Goal: Transaction & Acquisition: Download file/media

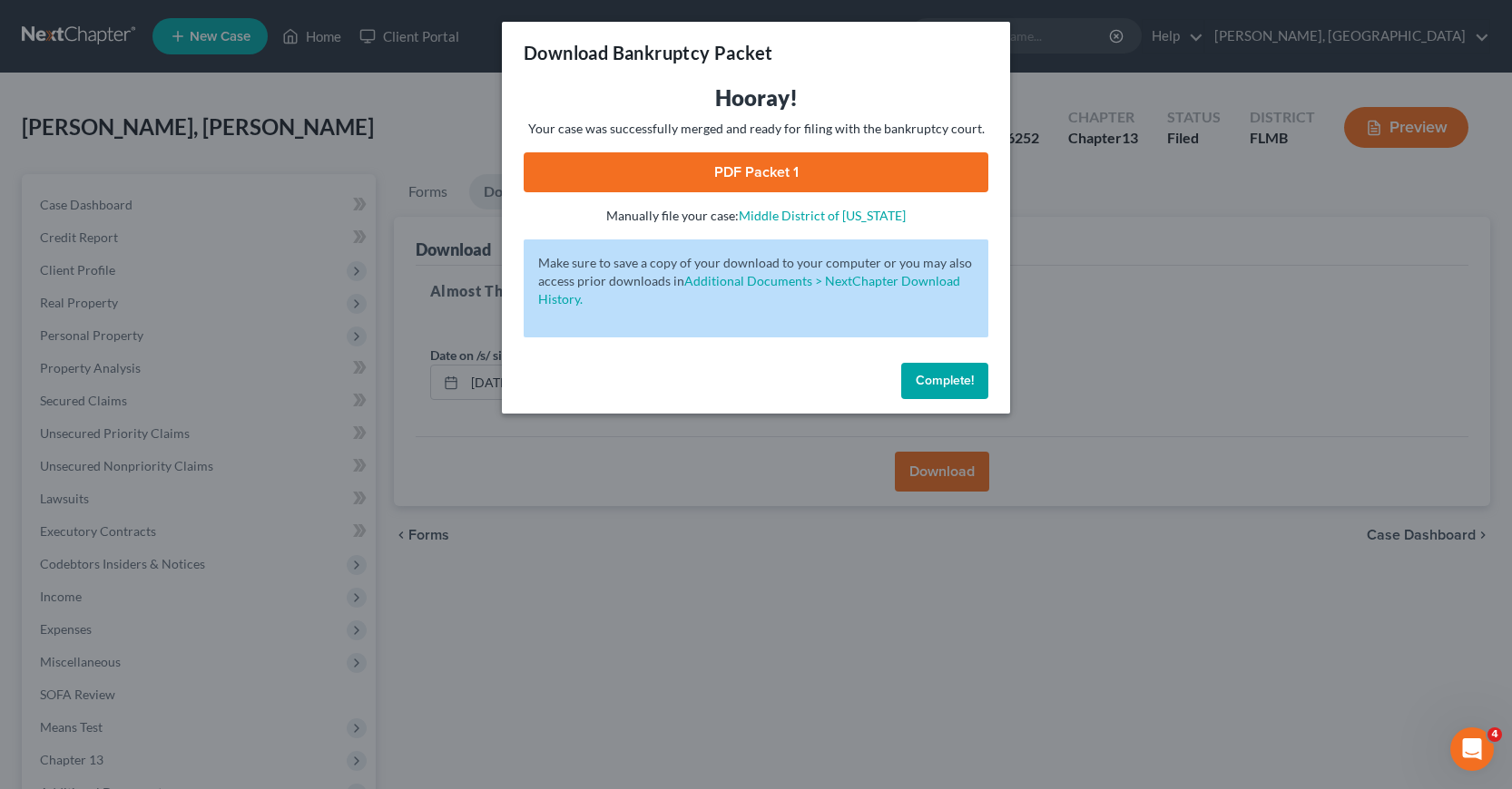
click at [908, 380] on button "Complete!" at bounding box center [944, 380] width 87 height 37
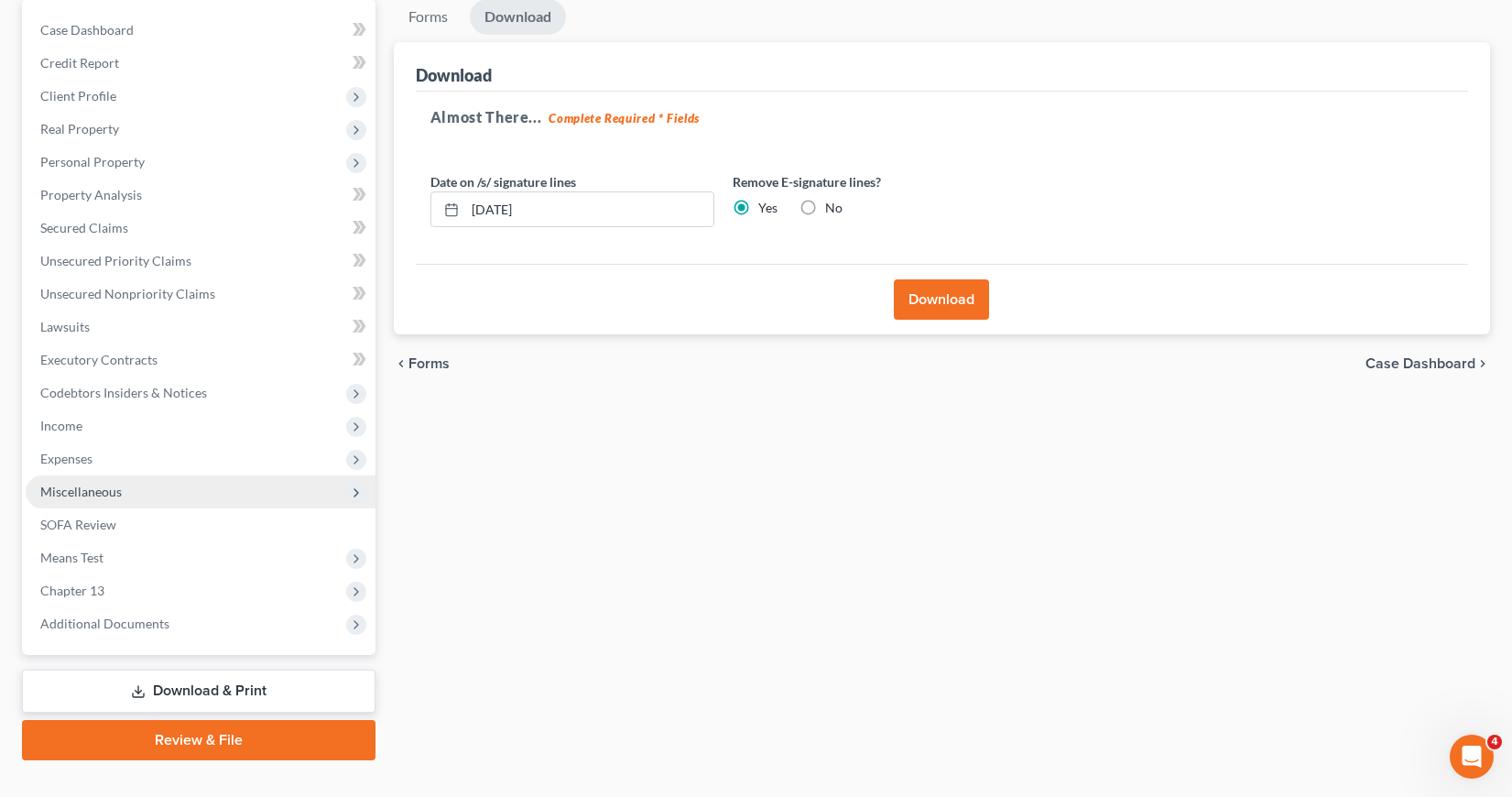
scroll to position [210, 0]
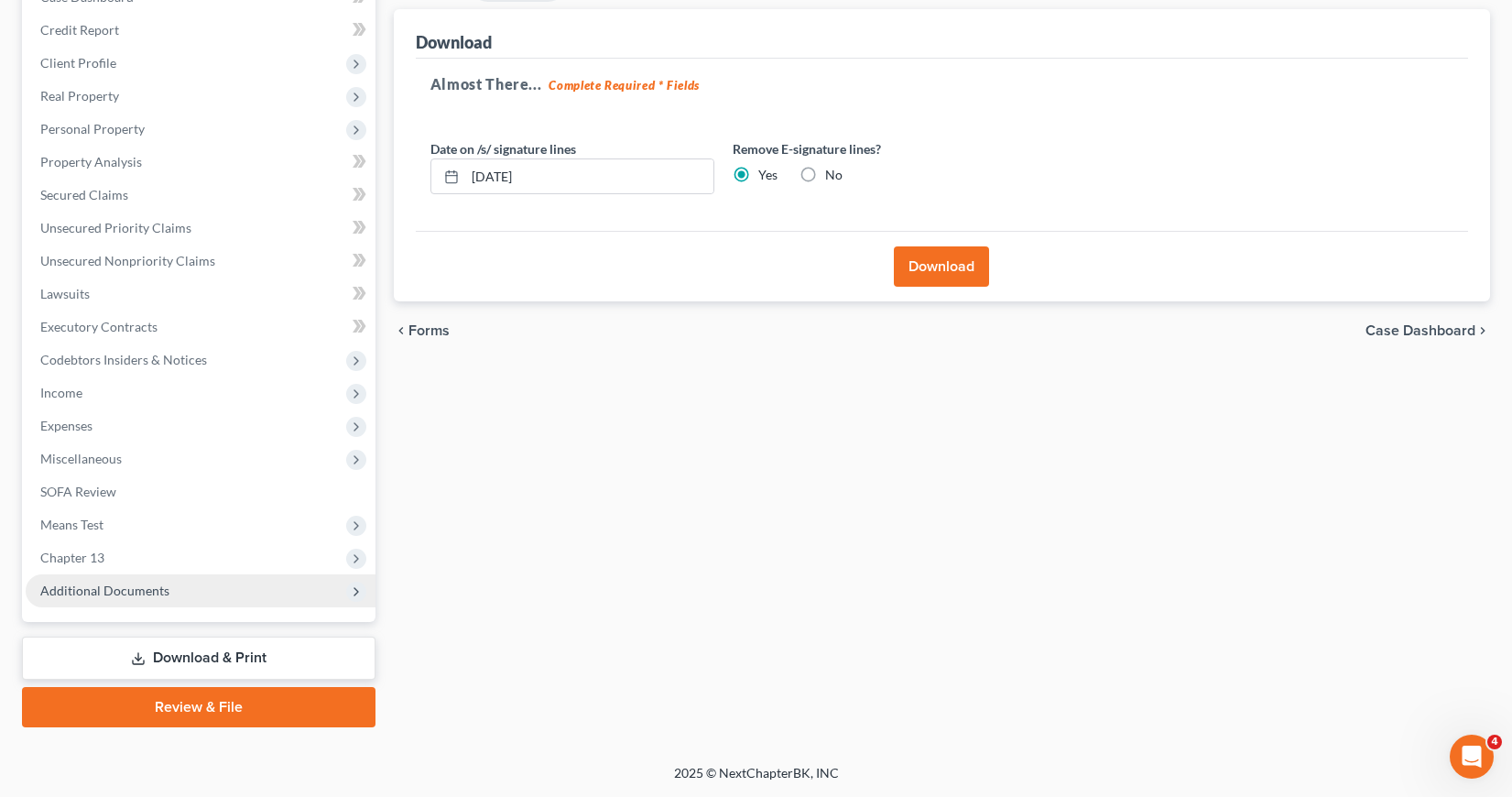
click at [354, 592] on icon at bounding box center [356, 592] width 14 height 14
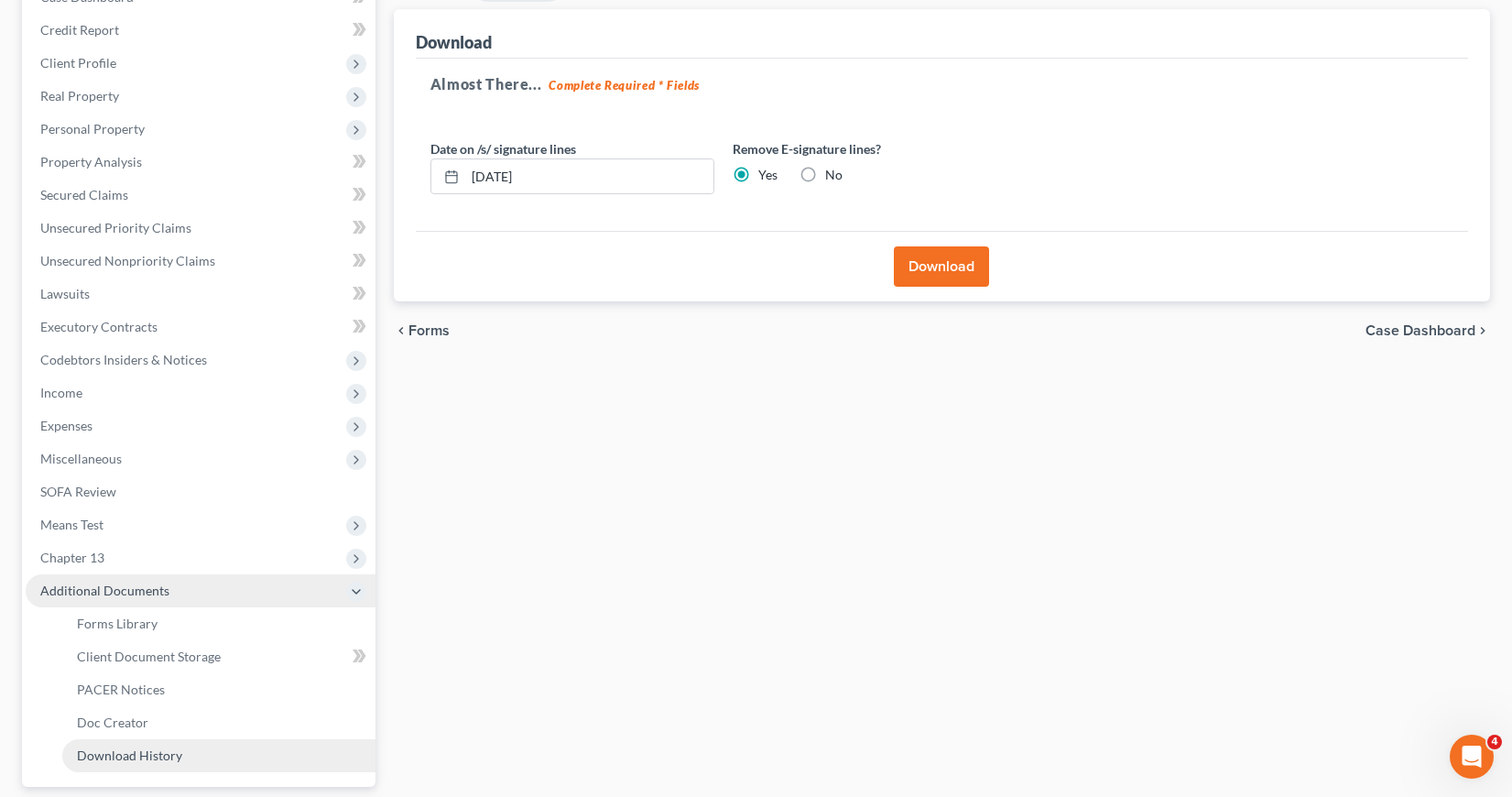
click at [167, 753] on span "Download History" at bounding box center [129, 755] width 105 height 15
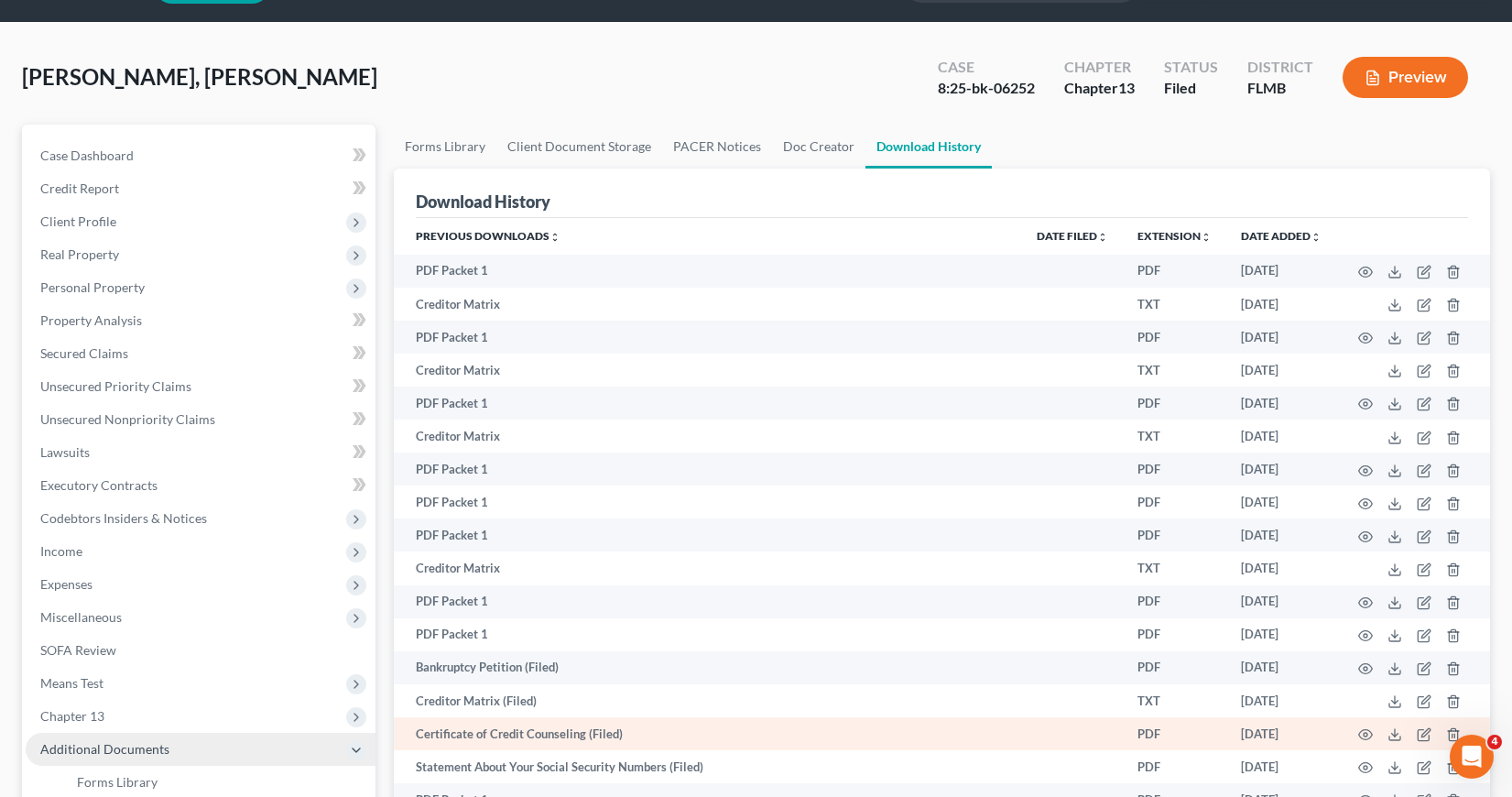
scroll to position [184, 0]
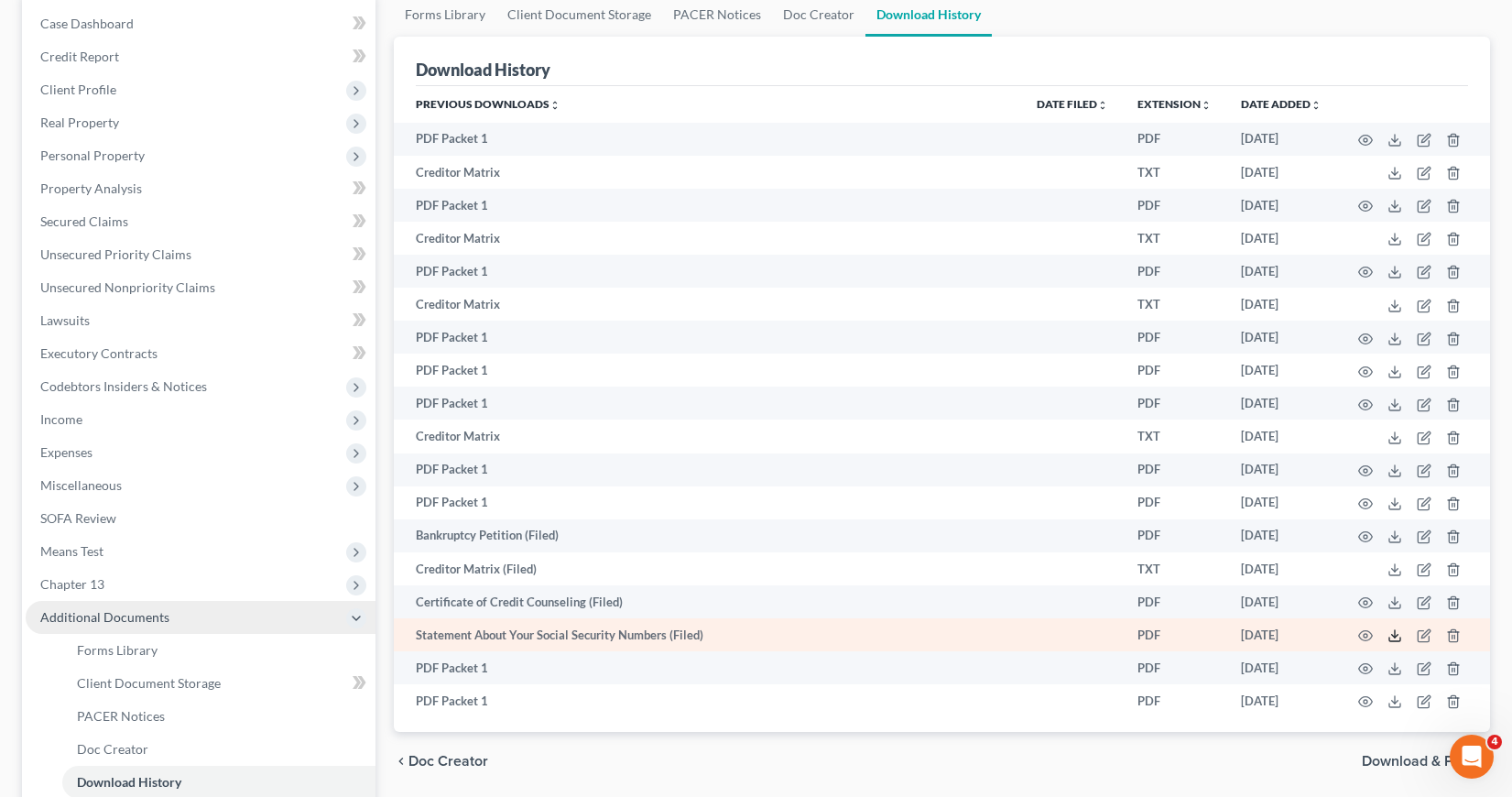
click at [1398, 637] on icon at bounding box center [1394, 635] width 14 height 14
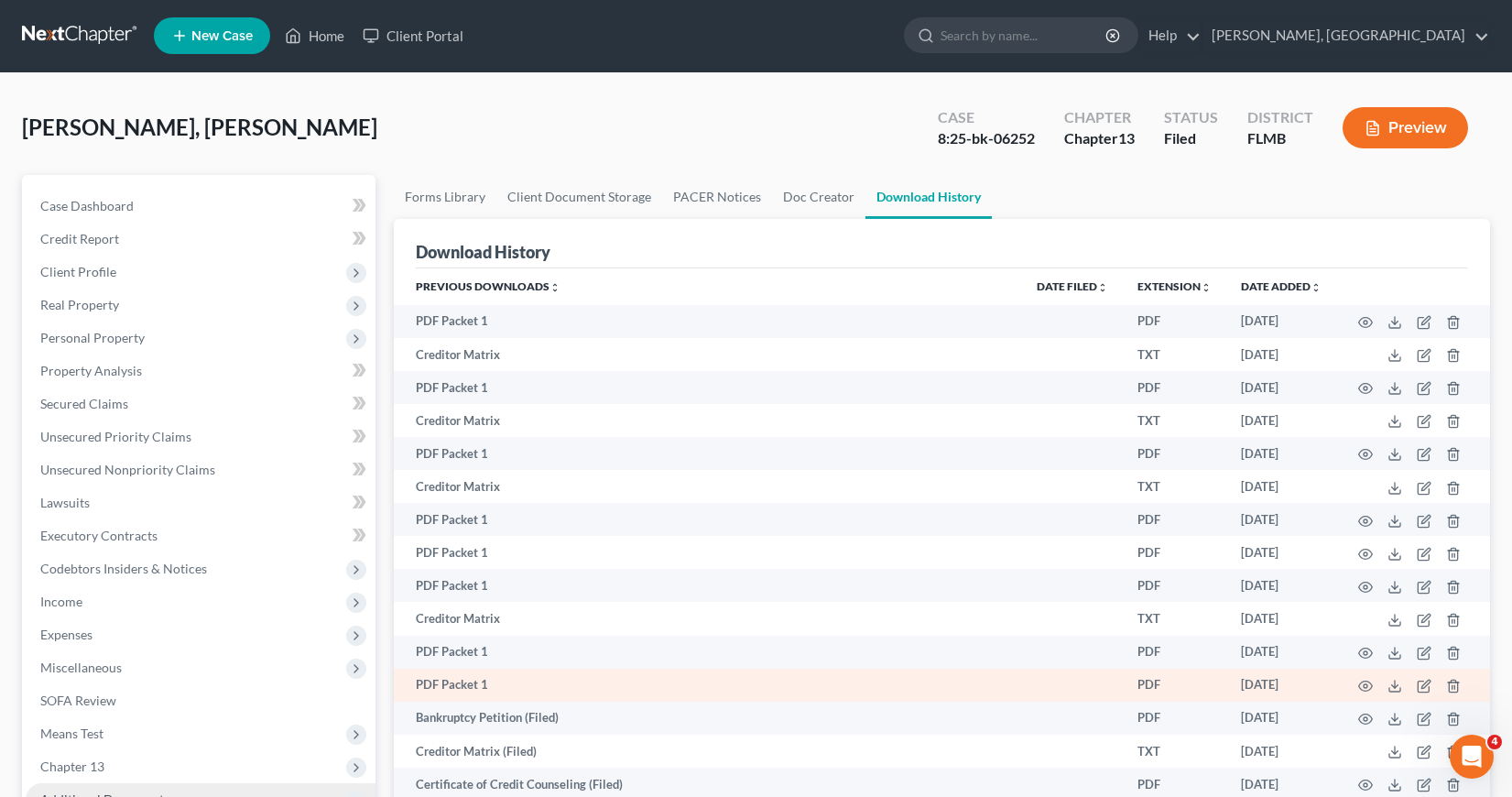
scroll to position [0, 0]
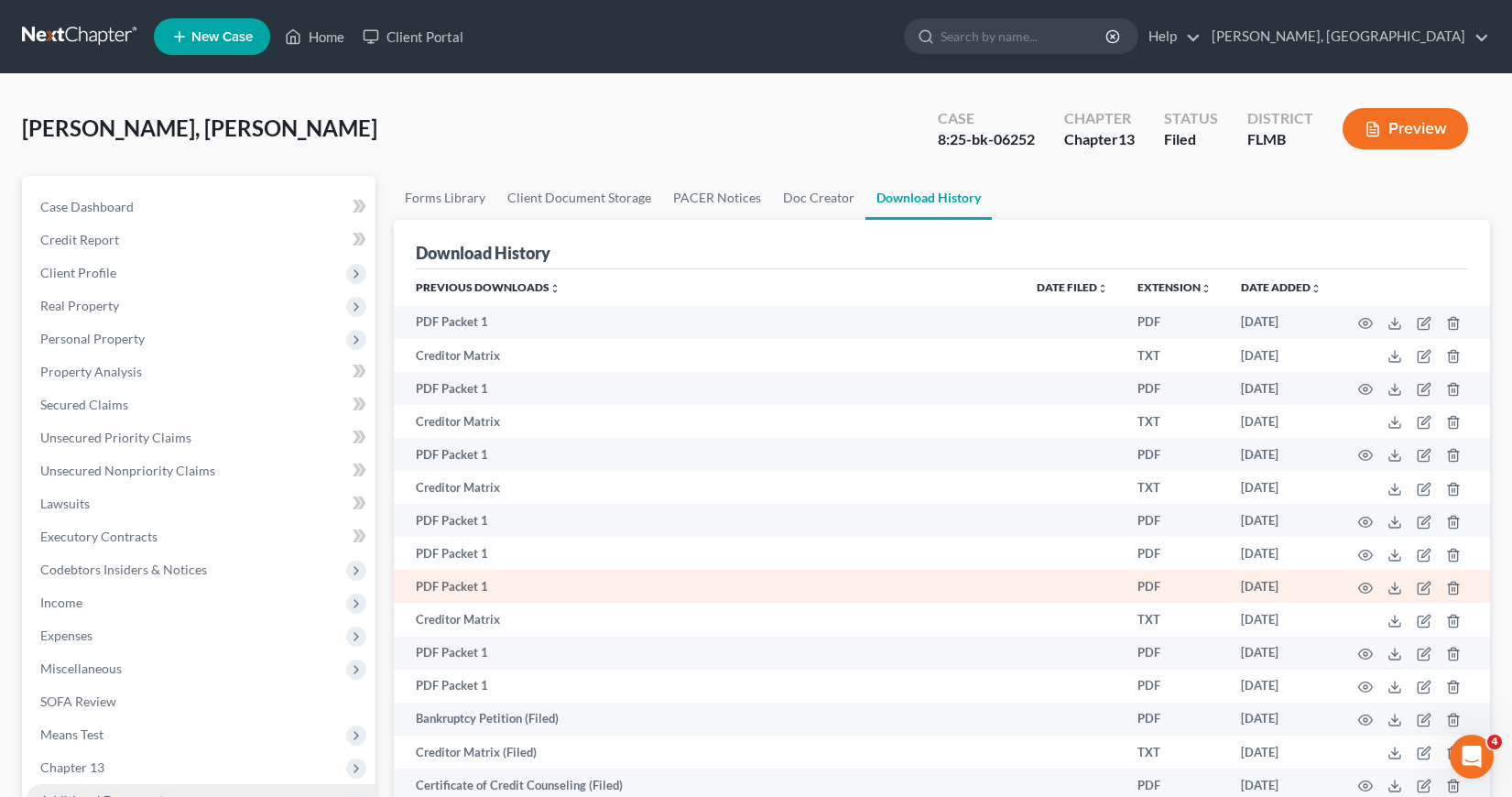
click at [466, 584] on td "PDF Packet 1" at bounding box center [708, 586] width 628 height 33
click at [1396, 588] on polyline at bounding box center [1395, 587] width 7 height 3
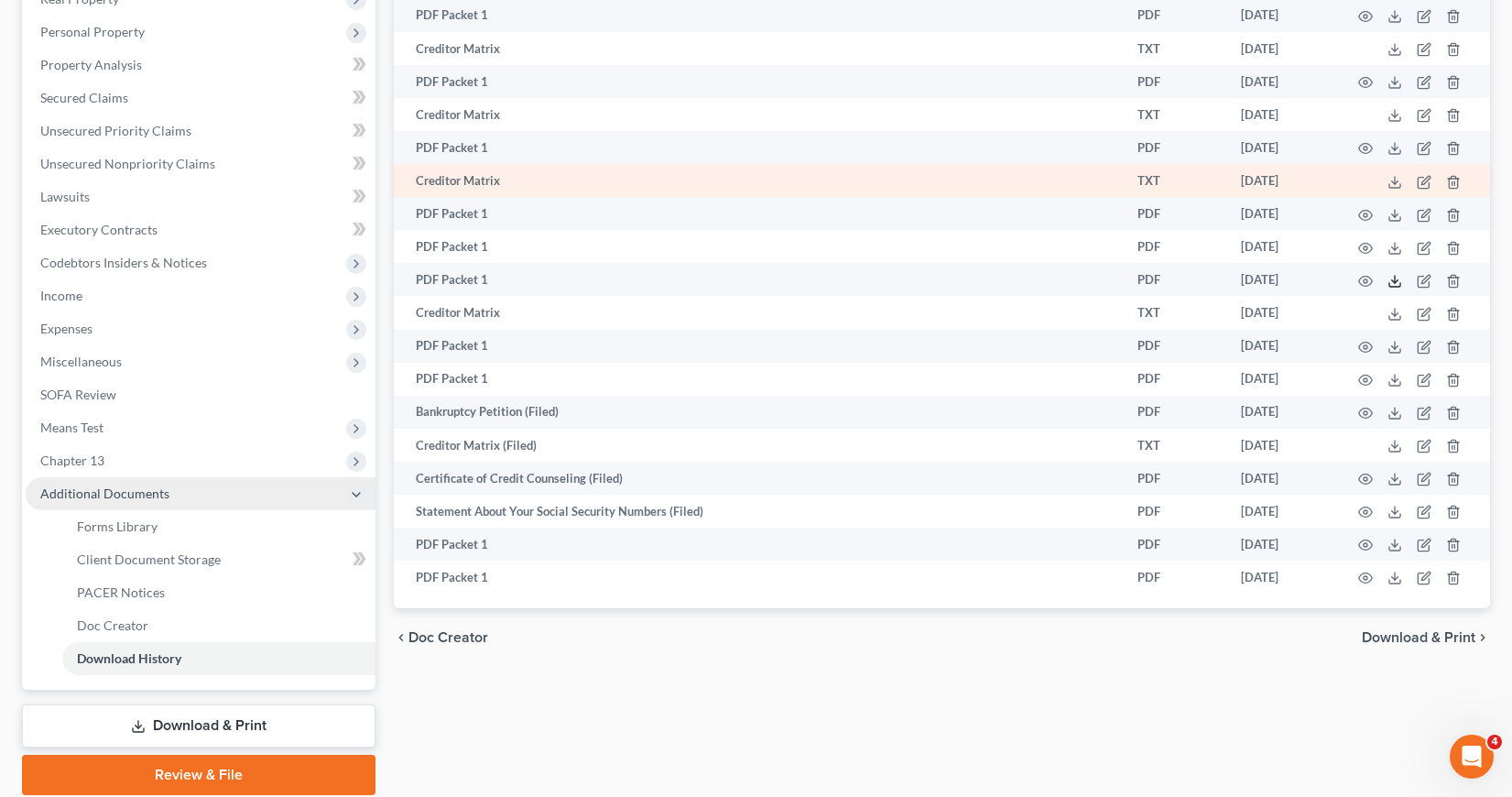
scroll to position [275, 0]
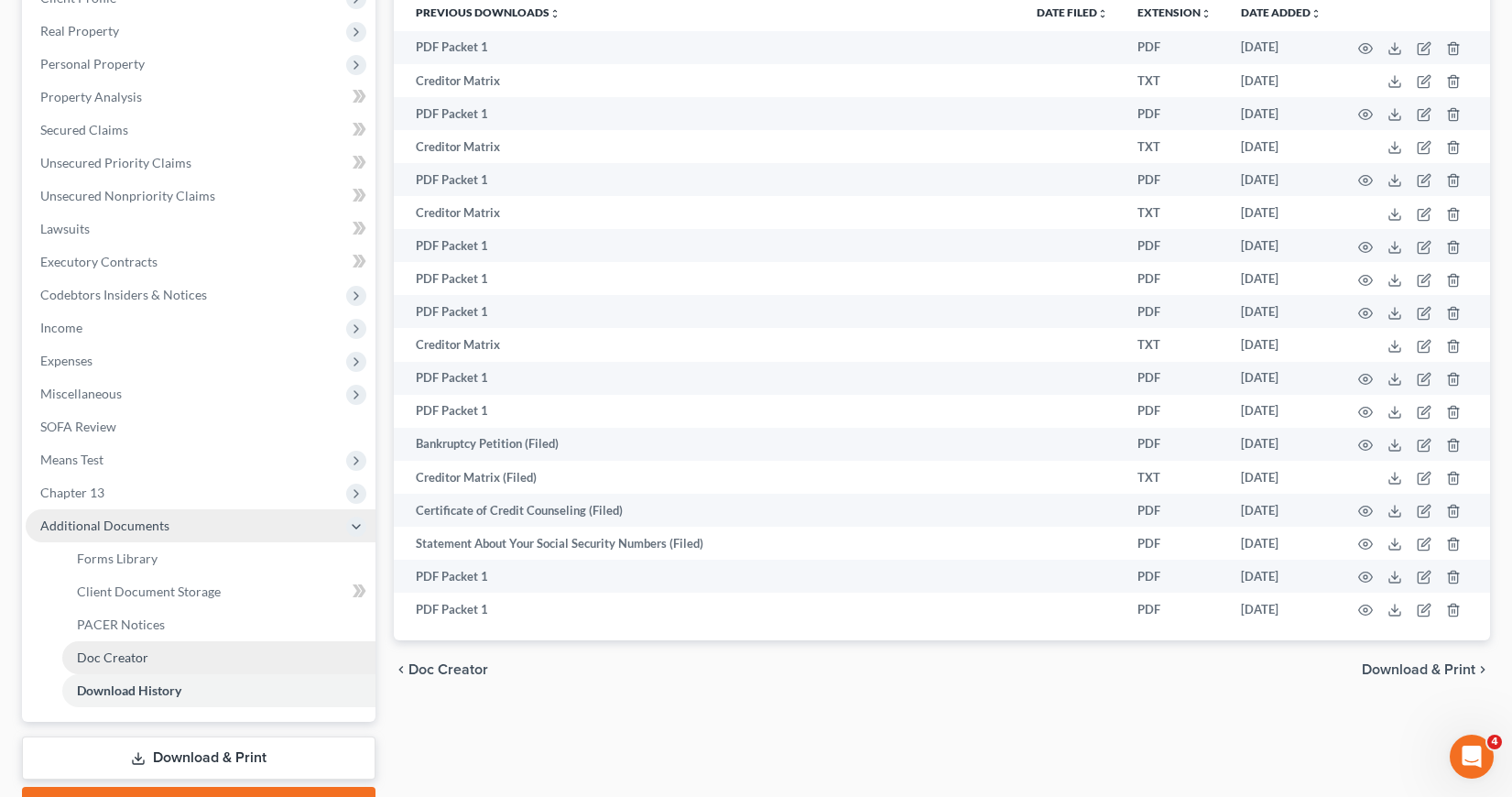
click at [107, 663] on span "Doc Creator" at bounding box center [113, 657] width 72 height 15
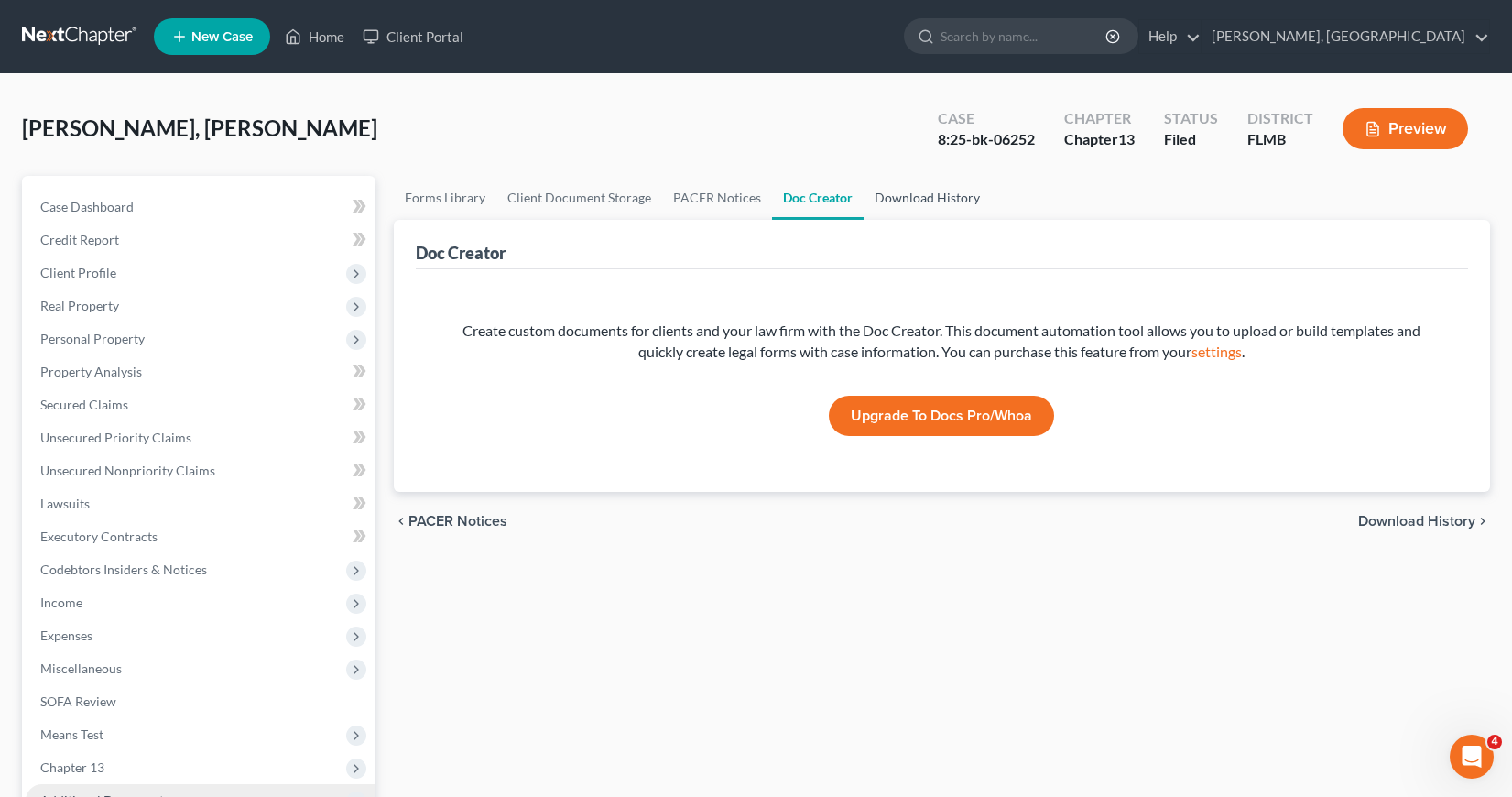
click at [907, 196] on link "Download History" at bounding box center [927, 198] width 128 height 44
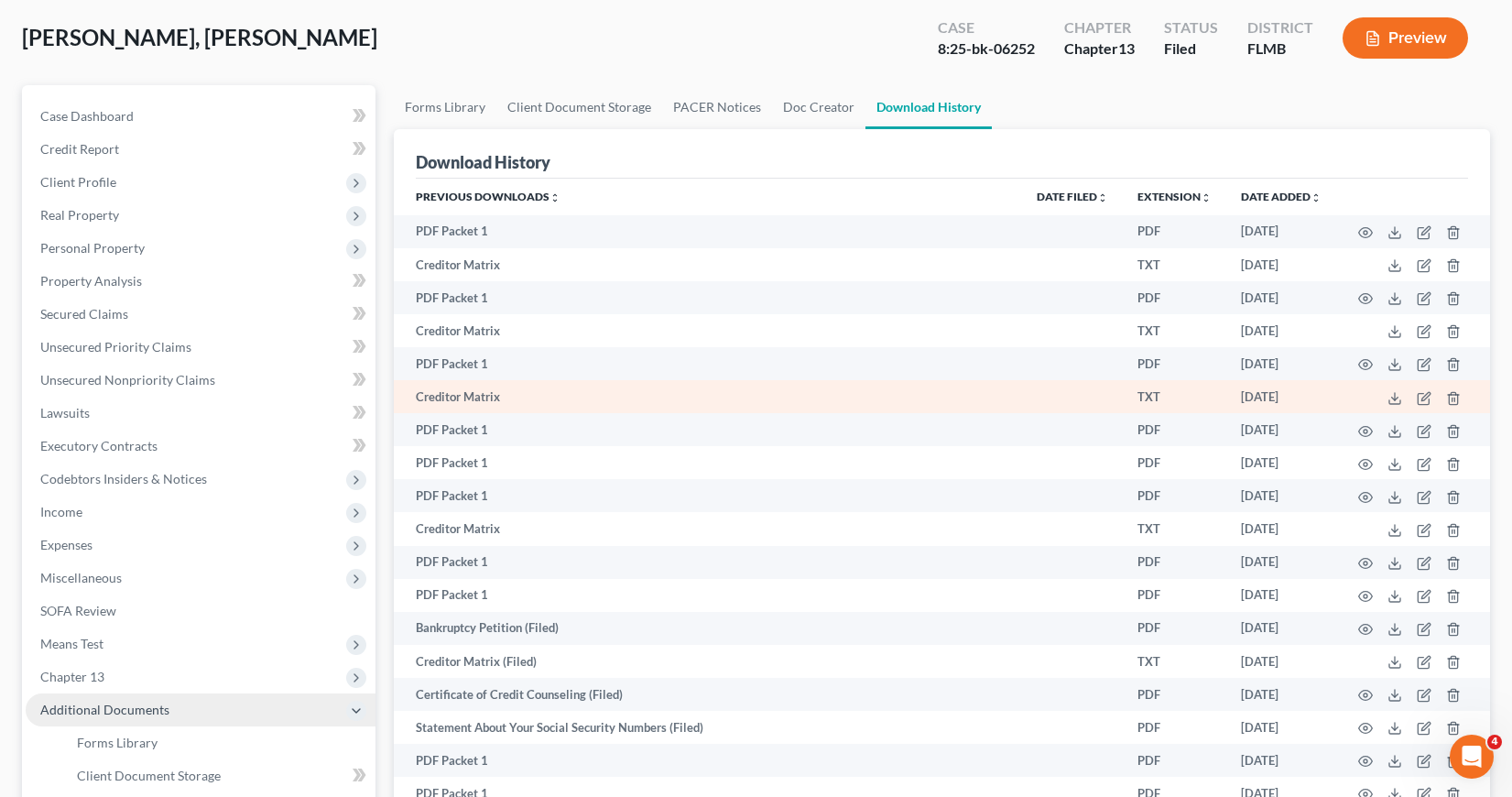
scroll to position [92, 0]
